Goal: Information Seeking & Learning: Learn about a topic

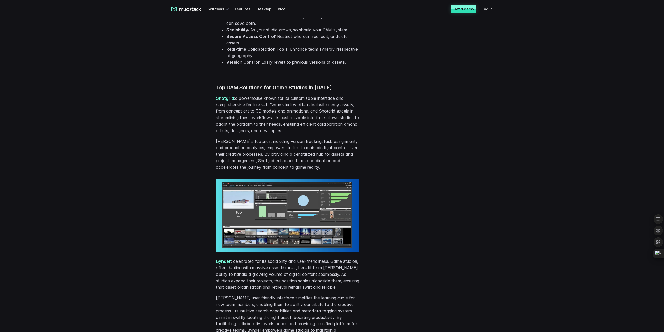
scroll to position [407, 0]
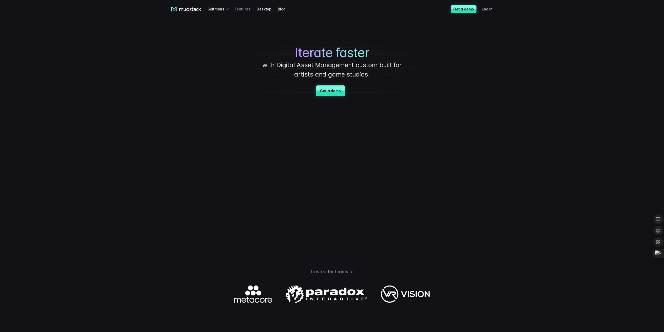
click at [235, 10] on link "Features" at bounding box center [246, 9] width 22 height 10
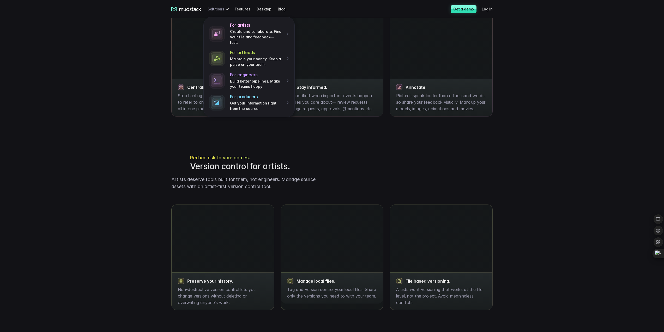
scroll to position [444, 0]
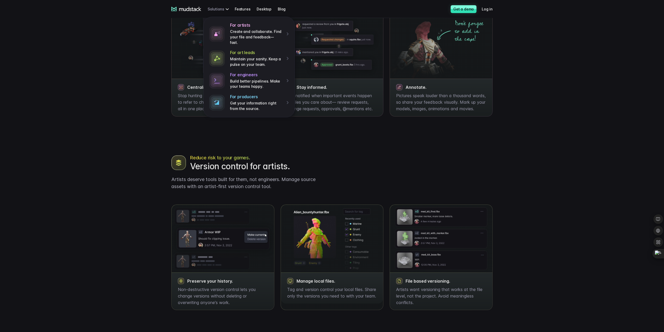
click at [219, 8] on div "For artists Create and collaborate. Find your file and feedback— fast. For art …" at bounding box center [219, 9] width 23 height 10
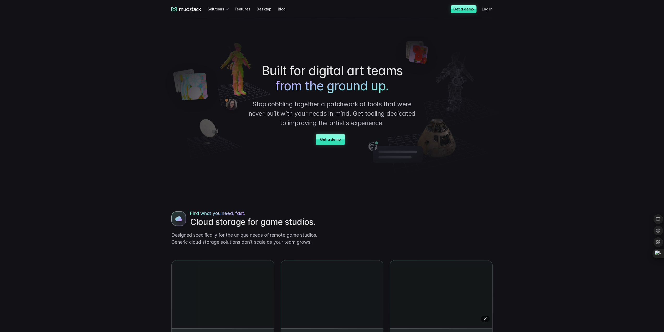
scroll to position [0, 0]
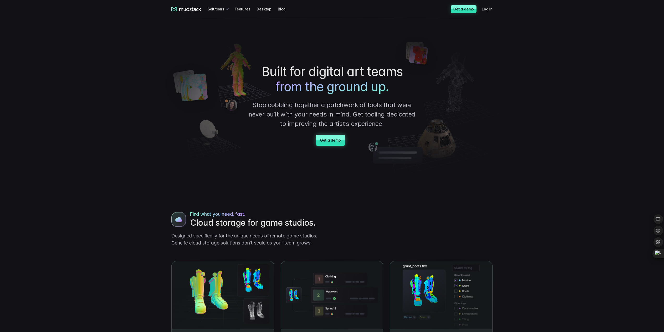
click at [330, 142] on link "Get a demo" at bounding box center [330, 140] width 29 height 11
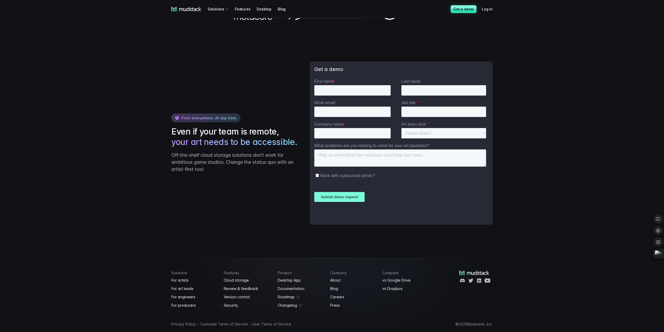
scroll to position [811, 0]
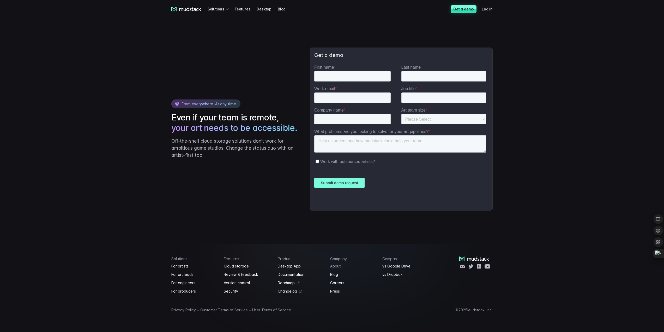
click at [338, 266] on link "About" at bounding box center [353, 266] width 46 height 6
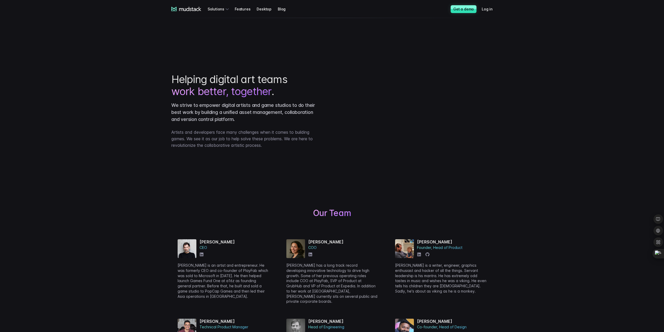
scroll to position [104, 0]
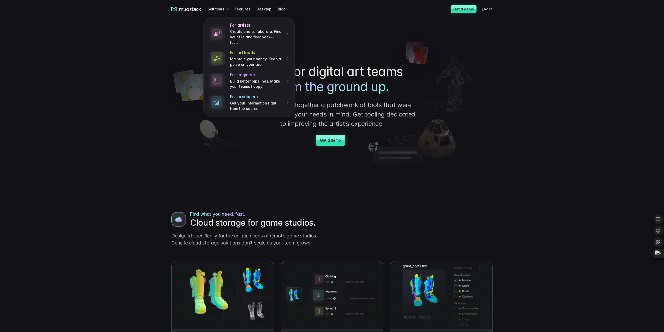
click at [240, 10] on link "Features" at bounding box center [246, 9] width 22 height 10
